Goal: Task Accomplishment & Management: Use online tool/utility

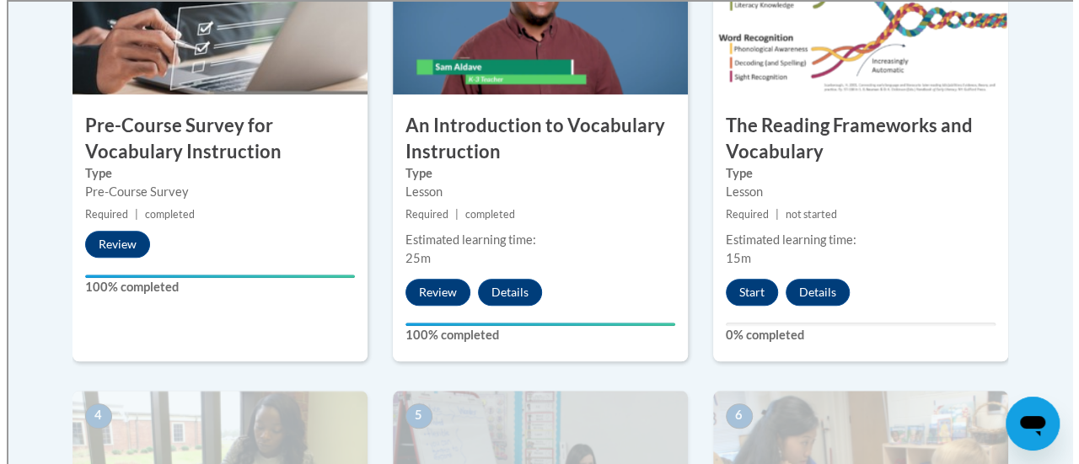
scroll to position [642, 0]
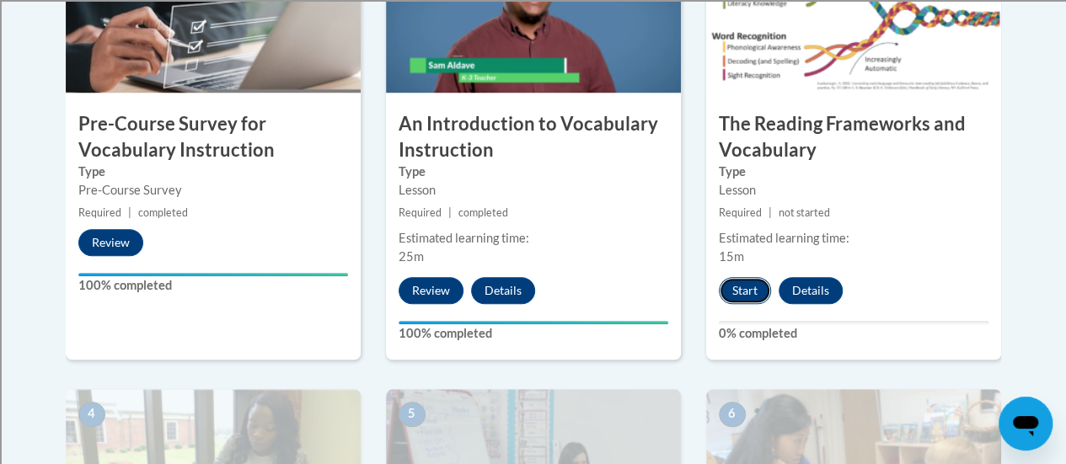
click at [743, 298] on button "Start" at bounding box center [745, 290] width 52 height 27
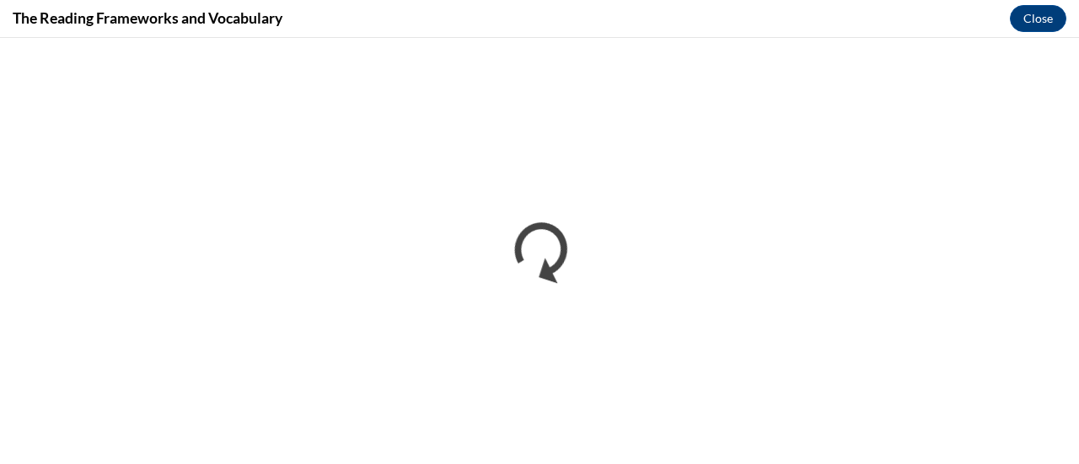
scroll to position [0, 0]
